Goal: Task Accomplishment & Management: Manage account settings

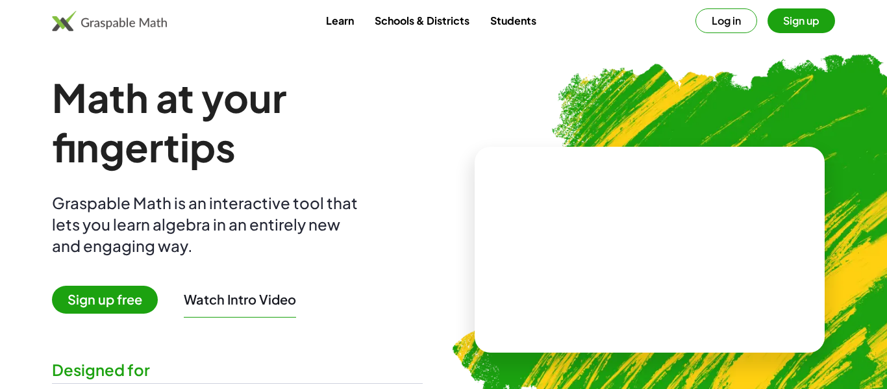
click at [723, 29] on button "Log in" at bounding box center [726, 20] width 62 height 25
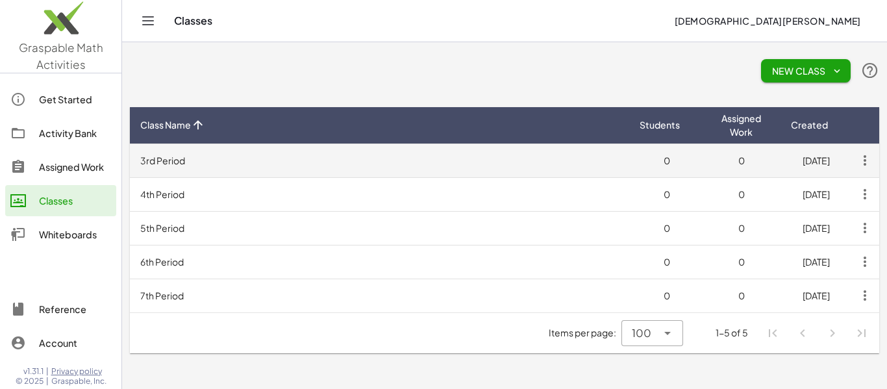
click at [867, 170] on icon "button" at bounding box center [864, 160] width 23 height 23
click at [273, 158] on td "3rd Period" at bounding box center [379, 160] width 499 height 34
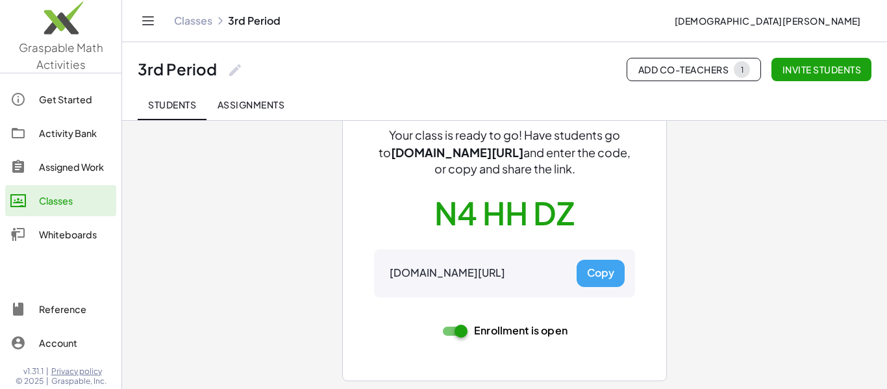
scroll to position [96, 0]
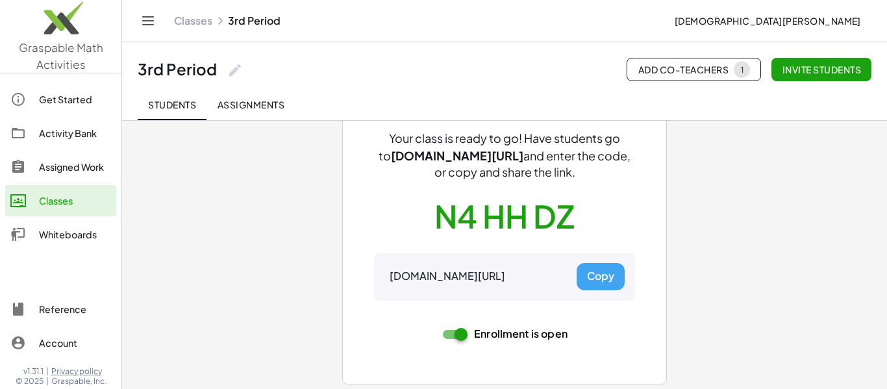
click at [802, 74] on span "Invite students" at bounding box center [821, 70] width 79 height 12
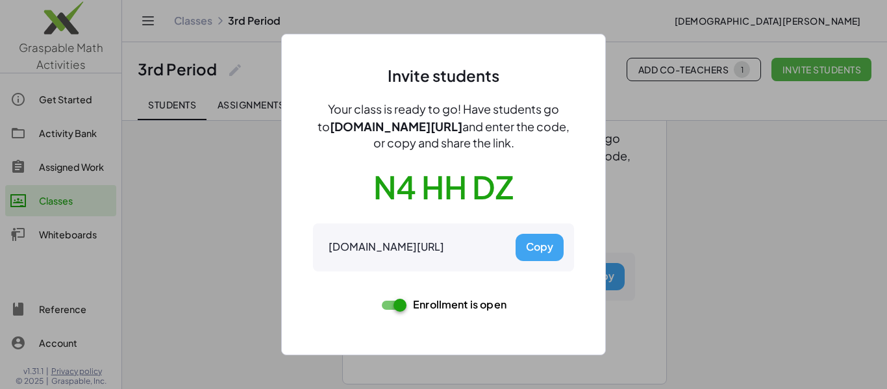
scroll to position [0, 0]
click at [540, 245] on button "Copy" at bounding box center [540, 247] width 48 height 27
drag, startPoint x: 456, startPoint y: 128, endPoint x: 380, endPoint y: 125, distance: 76.0
click at [380, 125] on div "Your class is ready to go! Have students go to gmacts.com/join-class and enter …" at bounding box center [443, 126] width 261 height 50
click at [744, 168] on div at bounding box center [443, 194] width 887 height 389
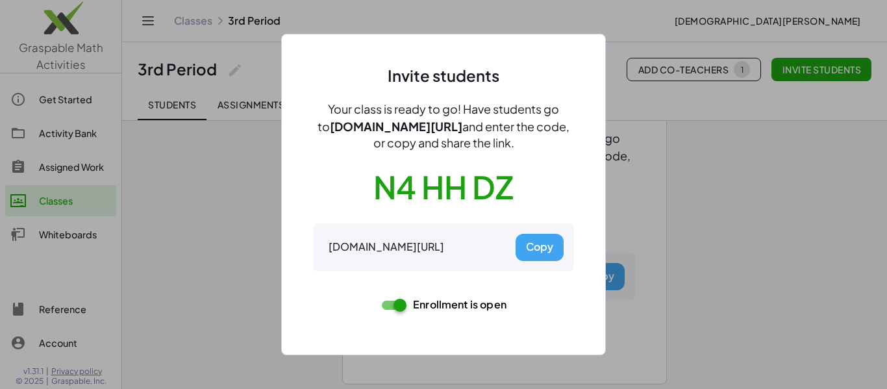
scroll to position [96, 0]
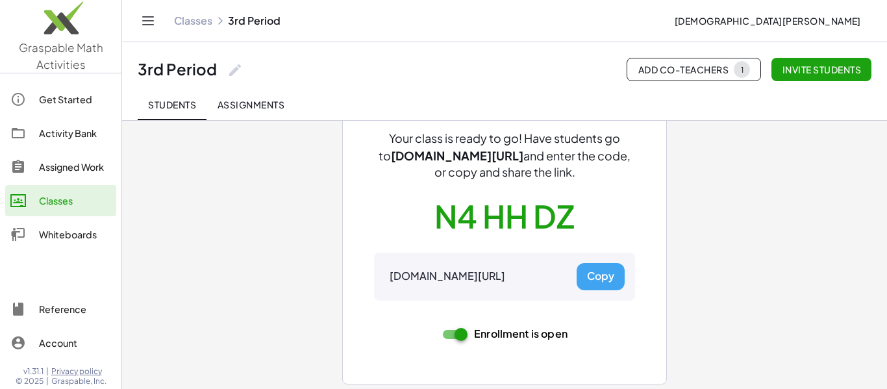
click at [49, 97] on div "Get Started" at bounding box center [75, 100] width 72 height 16
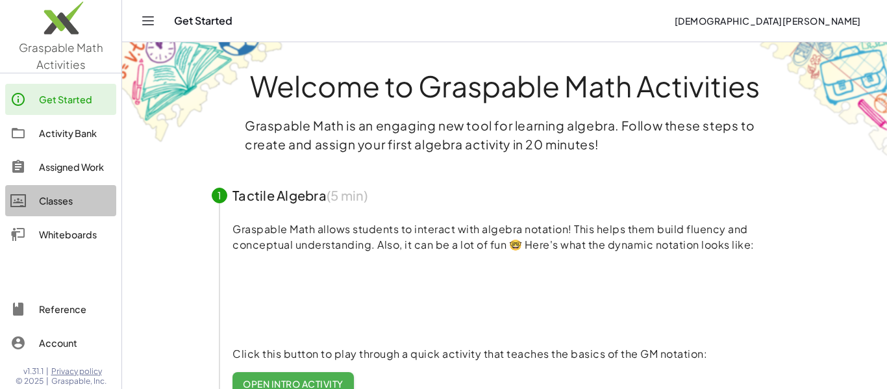
click at [74, 199] on div "Classes" at bounding box center [75, 201] width 72 height 16
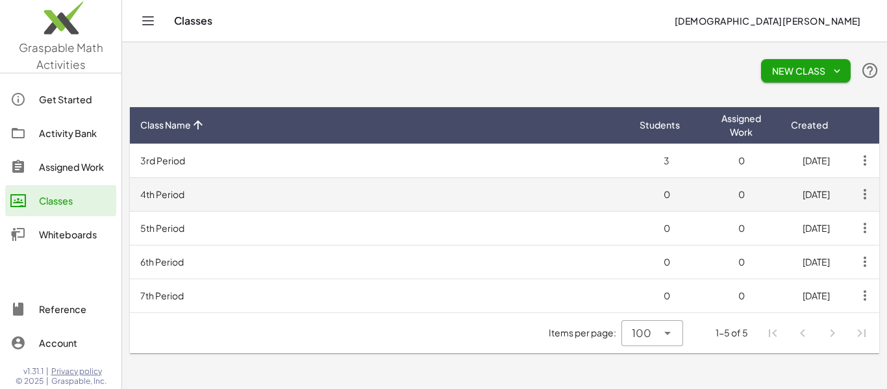
click at [179, 186] on td "4th Period" at bounding box center [379, 194] width 499 height 34
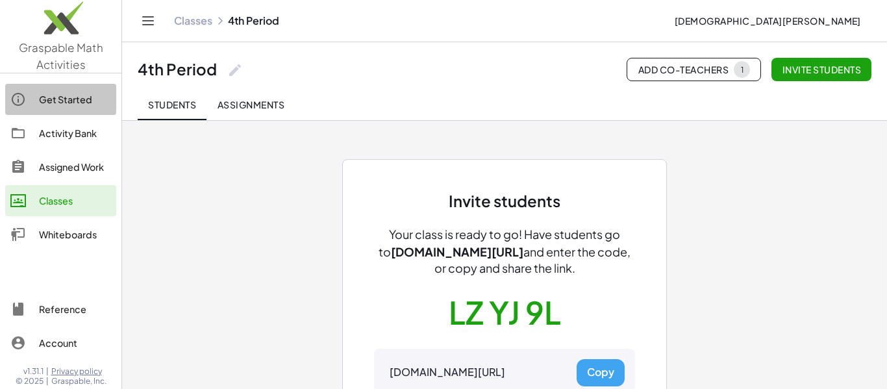
click at [34, 110] on link "Get Started" at bounding box center [60, 99] width 111 height 31
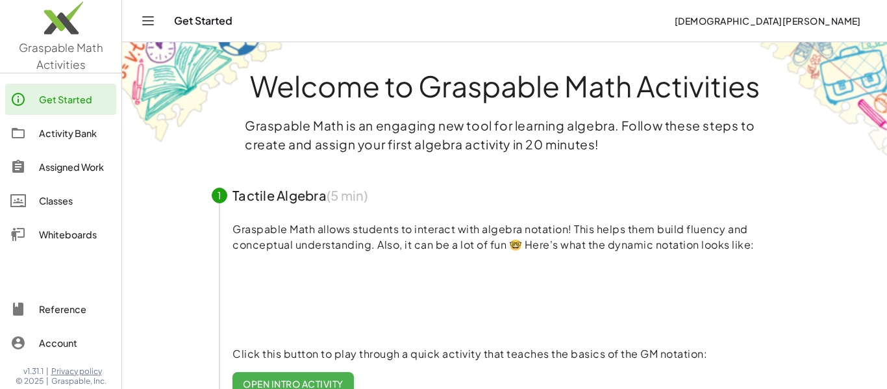
click at [64, 203] on div "Classes" at bounding box center [75, 201] width 72 height 16
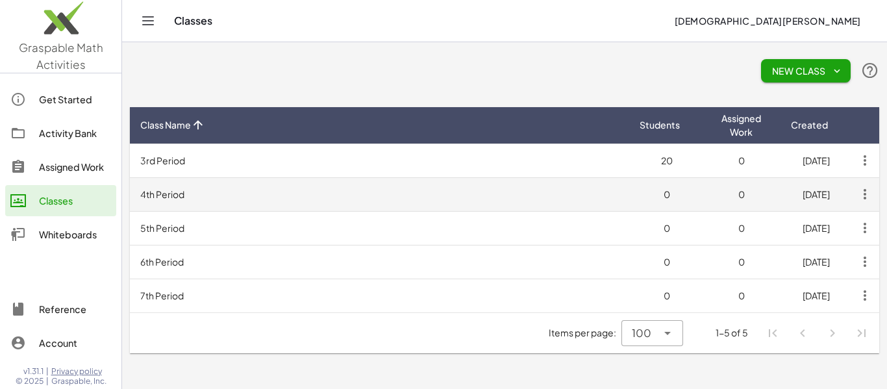
click at [344, 197] on td "4th Period" at bounding box center [379, 194] width 499 height 34
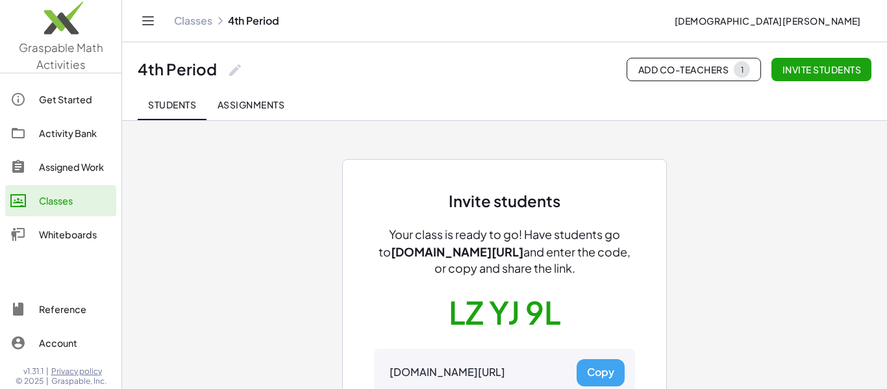
click at [66, 194] on div "Classes" at bounding box center [75, 201] width 72 height 16
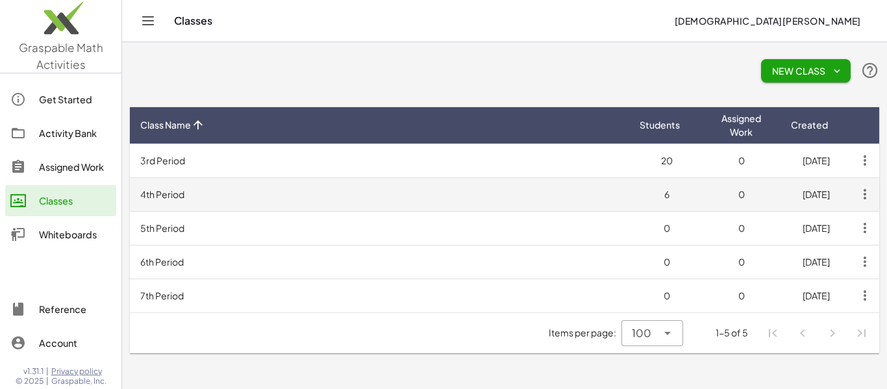
click at [559, 201] on td "4th Period" at bounding box center [379, 194] width 499 height 34
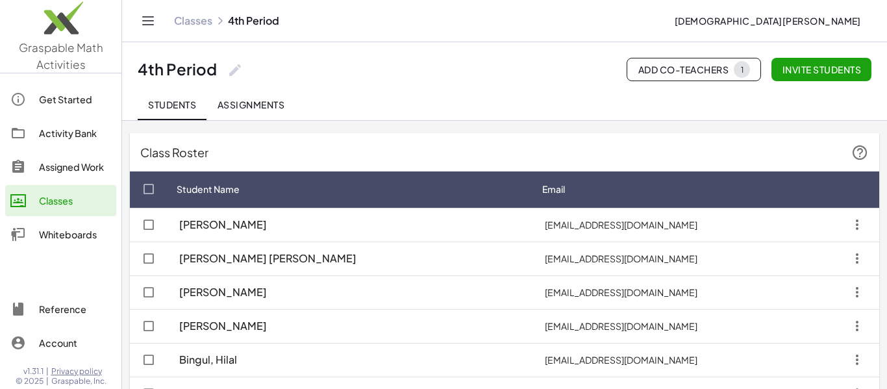
scroll to position [29, 0]
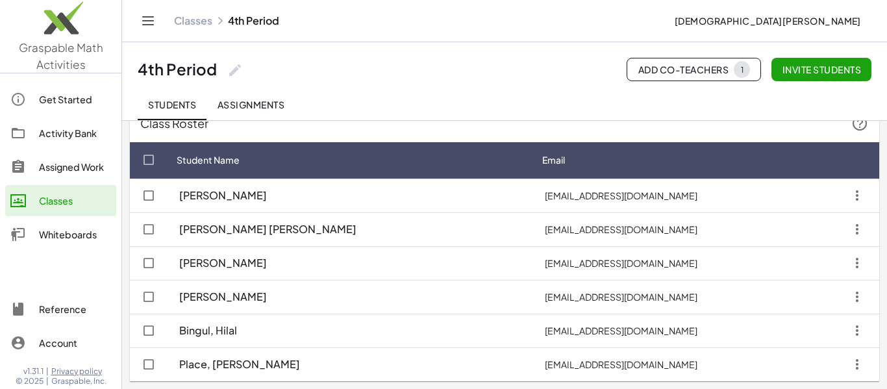
click at [62, 201] on div "Classes" at bounding box center [75, 201] width 72 height 16
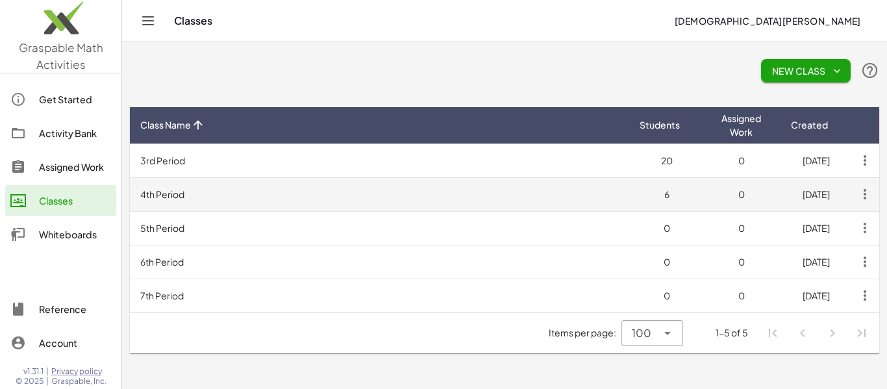
click at [443, 197] on td "4th Period" at bounding box center [379, 194] width 499 height 34
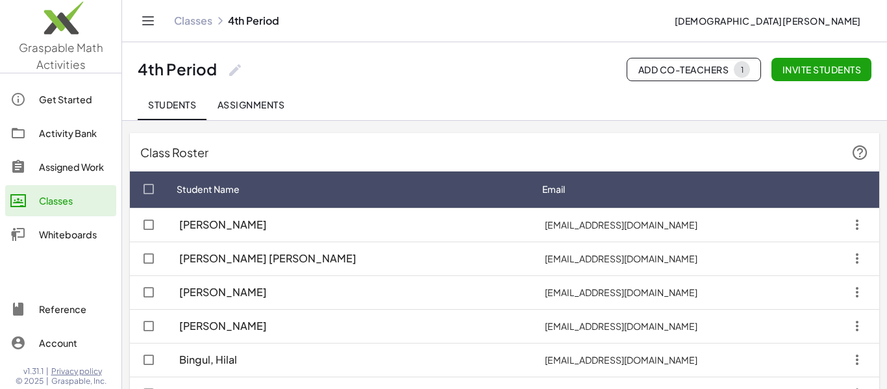
scroll to position [29, 0]
click at [831, 71] on span "Invite students" at bounding box center [821, 70] width 79 height 12
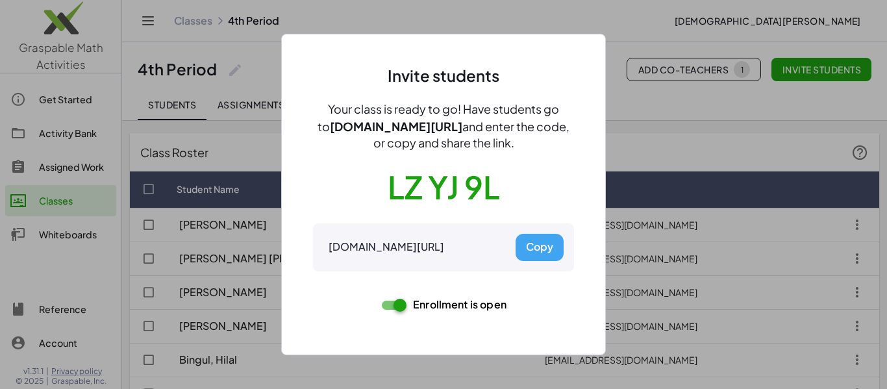
click at [627, 25] on div at bounding box center [443, 194] width 887 height 389
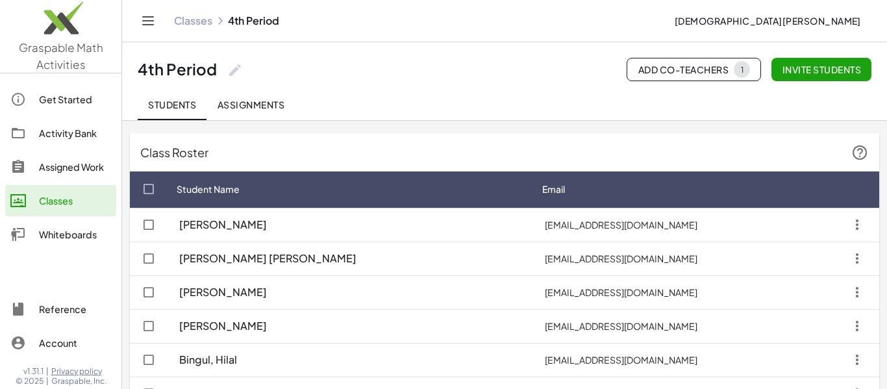
scroll to position [130, 0]
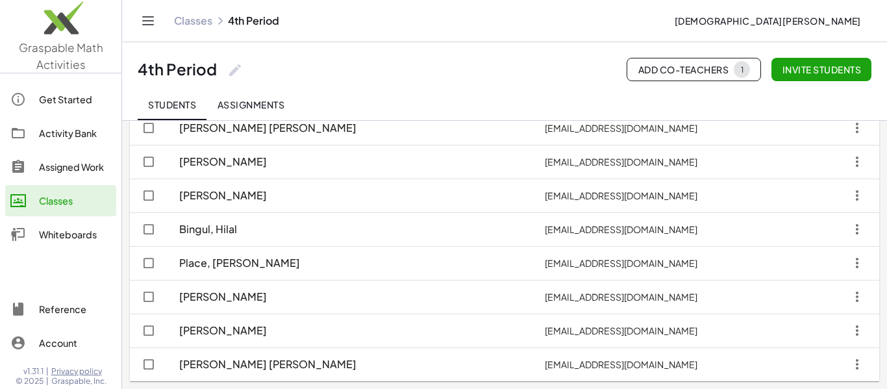
click at [59, 199] on div "Classes" at bounding box center [75, 201] width 72 height 16
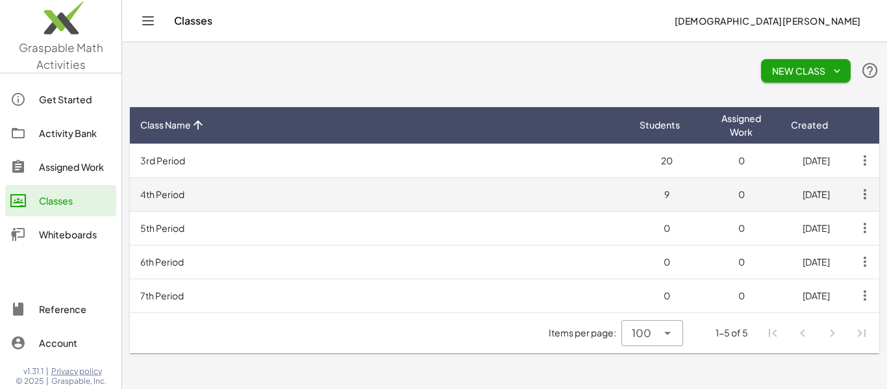
click at [467, 197] on td "4th Period" at bounding box center [379, 194] width 499 height 34
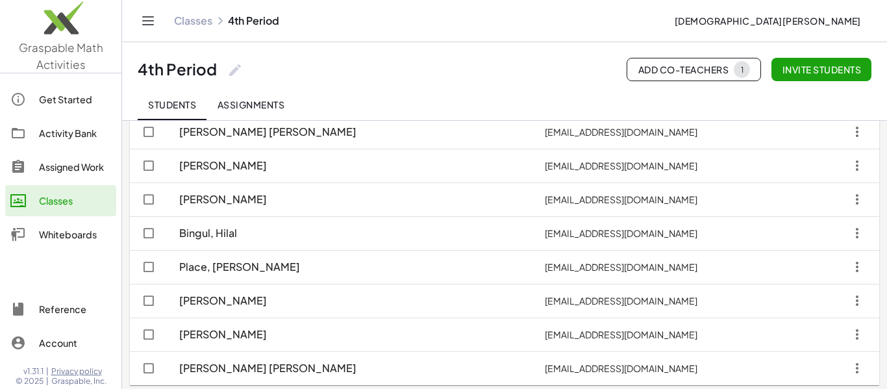
scroll to position [130, 0]
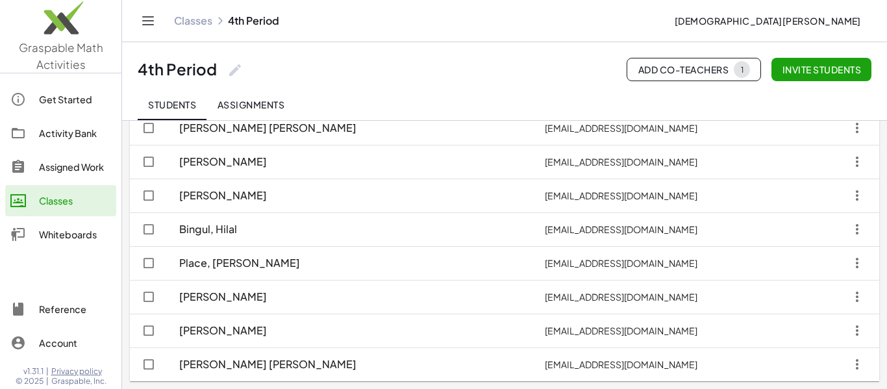
click at [49, 202] on div "Classes" at bounding box center [75, 201] width 72 height 16
